Goal: Task Accomplishment & Management: Manage account settings

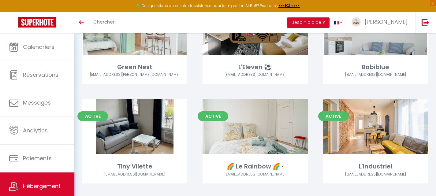
scroll to position [596, 0]
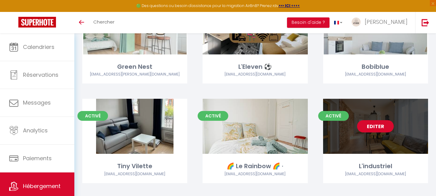
click at [378, 120] on link "Editer" at bounding box center [375, 126] width 37 height 12
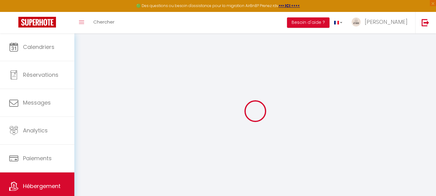
type input "L'industriel"
type input "[PERSON_NAME]"
type input "GUINOT"
select select "2"
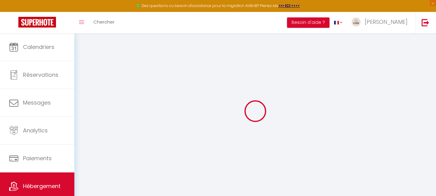
type input "85"
type input "70"
type input "250"
select select
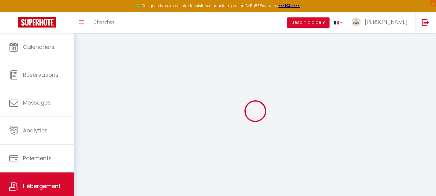
select select
type input "[STREET_ADDRESS]"
type input "78100"
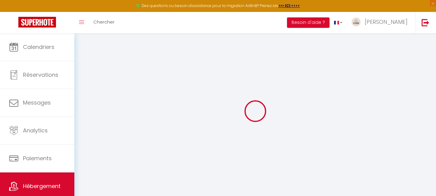
type input "[GEOGRAPHIC_DATA]"
type input "[EMAIL_ADDRESS][DOMAIN_NAME]"
select select "15587"
checkbox input "false"
checkbox input "true"
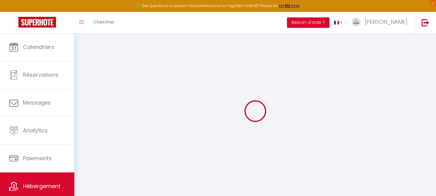
checkbox input "true"
checkbox input "false"
type input "0"
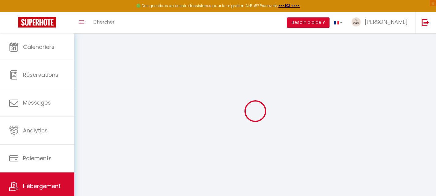
type input "0"
select select
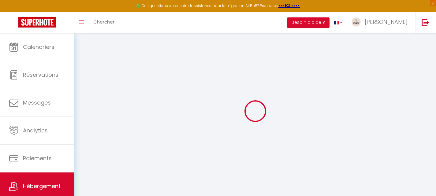
select select
checkbox input "false"
checkbox input "true"
checkbox input "false"
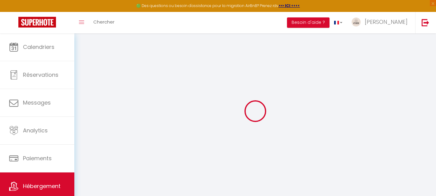
select select "23671"
select select
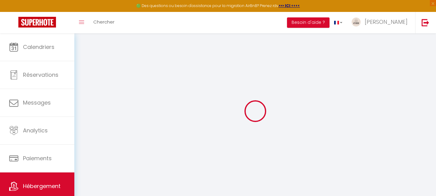
select select
checkbox input "false"
checkbox input "true"
checkbox input "false"
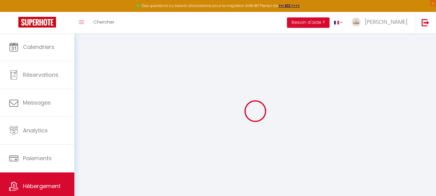
checkbox input "false"
checkbox input "true"
checkbox input "false"
select select "16:00"
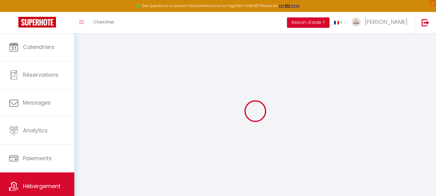
select select "23:45"
select select "10:00"
select select "30"
select select "120"
checkbox input "false"
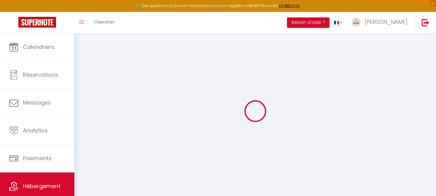
checkbox input "true"
checkbox input "false"
checkbox input "true"
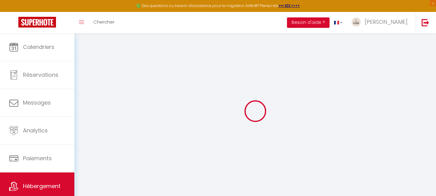
checkbox input "true"
checkbox input "false"
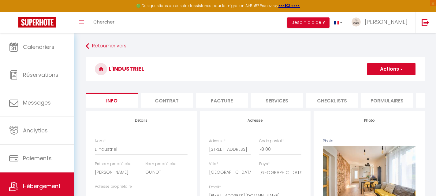
checkbox input "false"
checkbox input "true"
checkbox input "false"
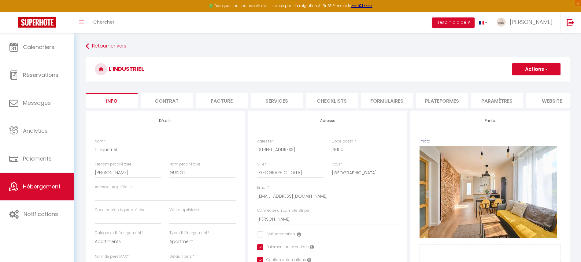
click at [328, 99] on li "Checklists" at bounding box center [332, 100] width 52 height 15
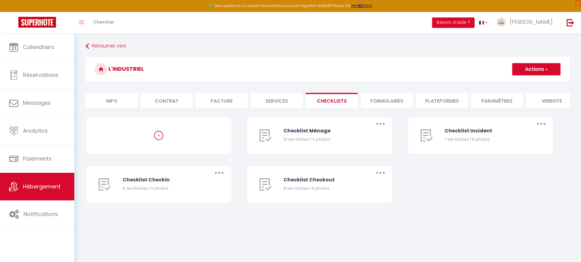
click at [285, 96] on li "Services" at bounding box center [277, 100] width 52 height 15
select select
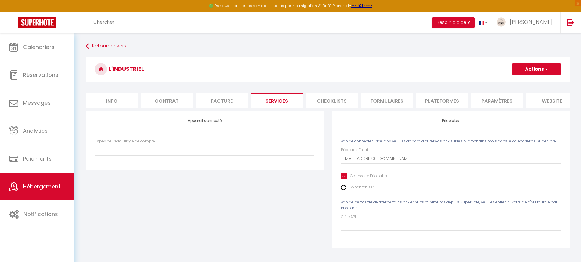
click at [226, 100] on li "Facture" at bounding box center [222, 100] width 52 height 15
select select
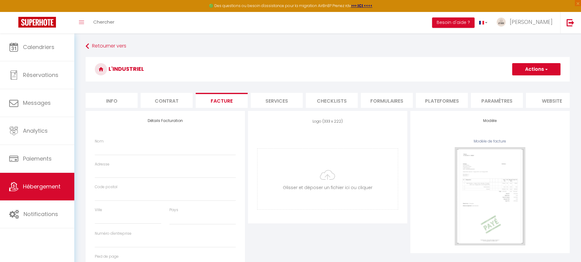
click at [156, 100] on li "Contrat" at bounding box center [167, 100] width 52 height 15
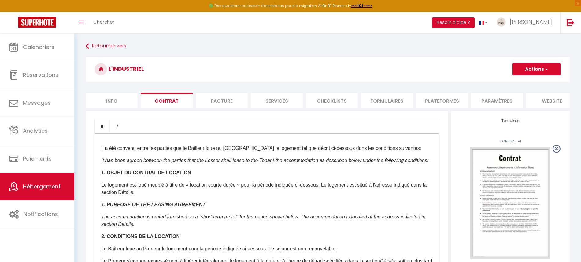
click at [383, 104] on li "Formulaires" at bounding box center [387, 100] width 52 height 15
select select "well_reviewed_guests"
select select "EUR"
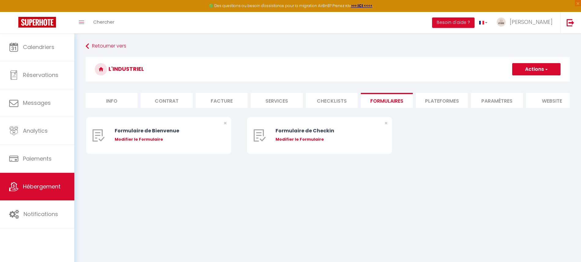
click at [344, 105] on li "Checklists" at bounding box center [332, 100] width 52 height 15
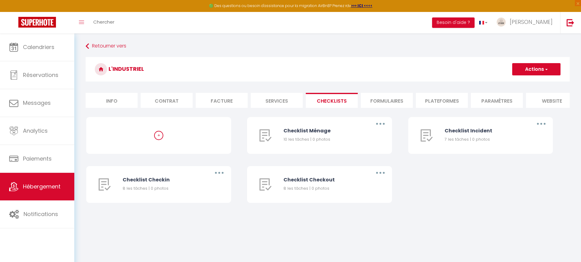
click at [435, 98] on li "Plateformes" at bounding box center [442, 100] width 52 height 15
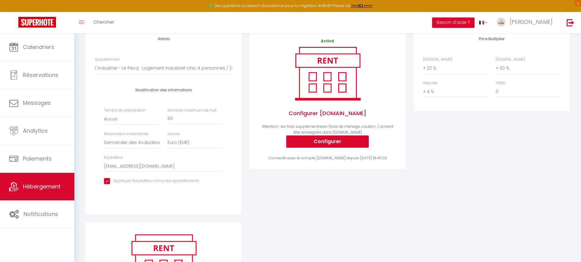
scroll to position [76, 0]
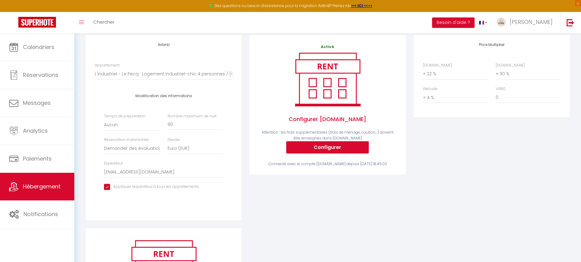
click at [325, 160] on div "Activé Configurer [DOMAIN_NAME] Attention : les frais supplémentaires (frais de…" at bounding box center [328, 105] width 138 height 123
click at [326, 153] on button "Configurer" at bounding box center [327, 147] width 83 height 12
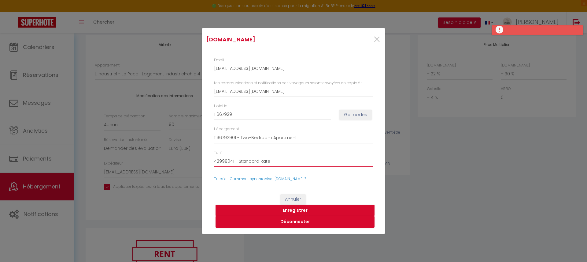
click at [276, 164] on select "42998041 - Standard Rate 47048771 - Tarif au mois" at bounding box center [293, 161] width 159 height 12
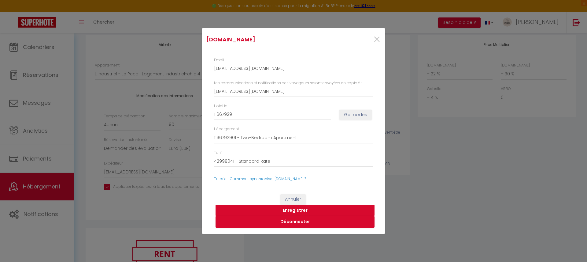
click at [314, 209] on button "Enregistrer" at bounding box center [295, 210] width 159 height 12
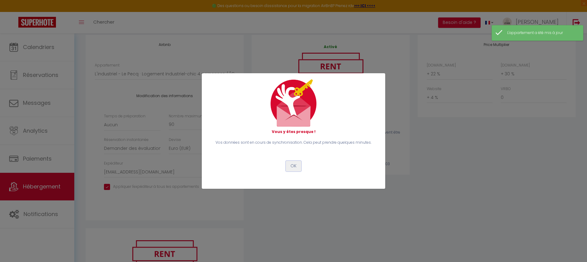
click at [294, 167] on button "OK" at bounding box center [293, 166] width 15 height 10
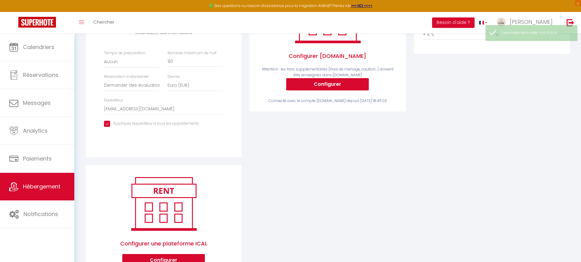
scroll to position [0, 0]
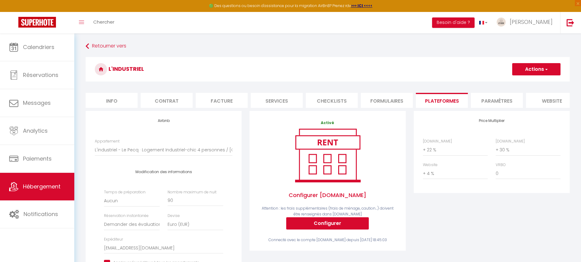
click at [114, 99] on li "Info" at bounding box center [112, 100] width 52 height 15
checkbox input "false"
checkbox input "true"
checkbox input "false"
